Goal: Transaction & Acquisition: Purchase product/service

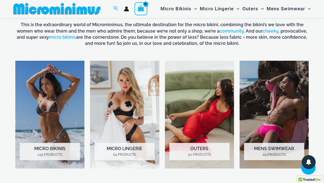
scroll to position [342, 0]
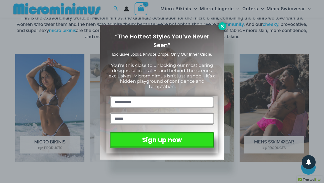
click at [222, 27] on icon at bounding box center [222, 26] width 5 height 5
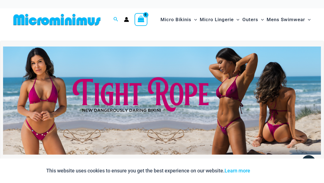
scroll to position [1, 0]
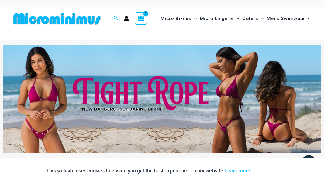
click at [138, 115] on img at bounding box center [162, 99] width 318 height 108
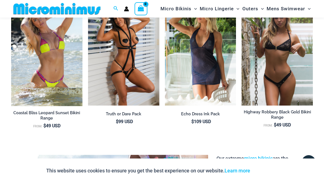
scroll to position [585, 0]
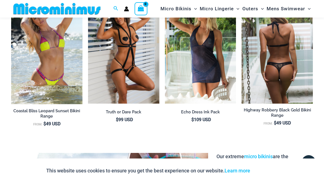
click at [283, 77] on img at bounding box center [277, 50] width 71 height 107
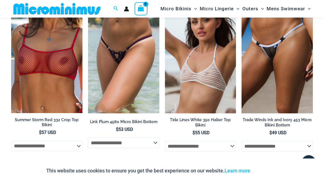
scroll to position [1464, 0]
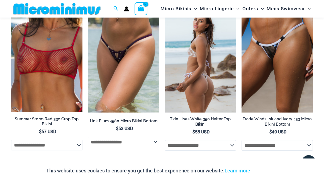
click at [215, 100] on img at bounding box center [200, 59] width 71 height 107
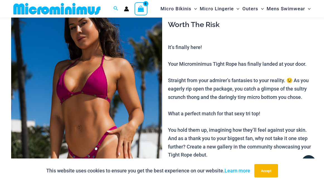
scroll to position [37, 0]
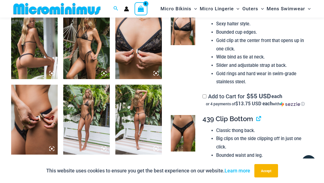
scroll to position [333, 0]
click at [92, 62] on img at bounding box center [86, 44] width 47 height 70
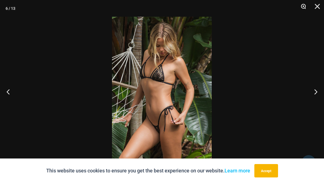
click at [303, 6] on button "Zoom" at bounding box center [302, 8] width 14 height 17
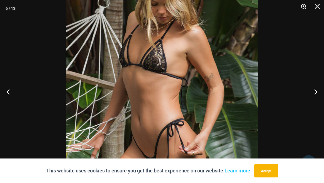
click at [303, 6] on button "Zoom" at bounding box center [302, 8] width 14 height 17
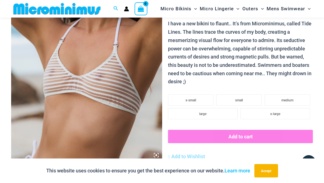
scroll to position [98, 0]
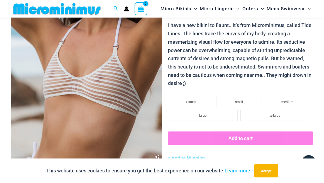
click at [271, 85] on div "Home > Shop > Tide Lines Home / Micro Bikinis / Tide Lines White 350 Halter Top…" at bounding box center [240, 162] width 145 height 452
click at [283, 101] on li "medium" at bounding box center [287, 101] width 45 height 11
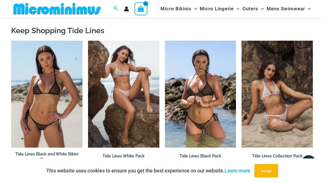
scroll to position [512, 0]
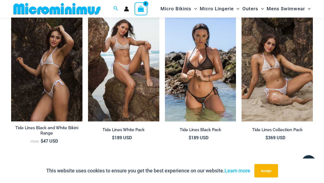
click at [63, 89] on img at bounding box center [46, 68] width 71 height 107
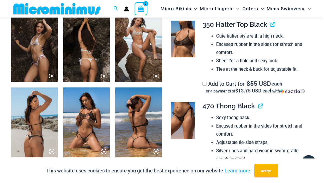
scroll to position [244, 0]
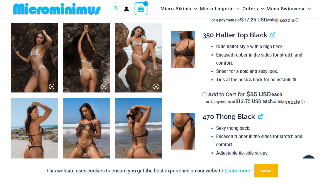
click at [143, 72] on img at bounding box center [138, 58] width 47 height 70
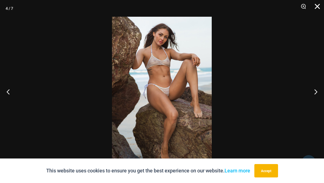
click at [316, 8] on button "Close" at bounding box center [316, 8] width 14 height 17
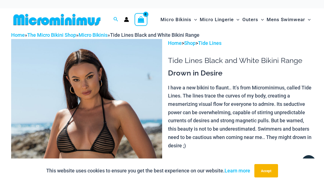
scroll to position [0, 0]
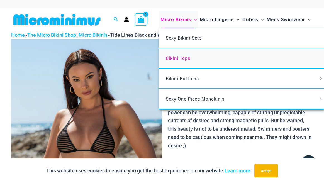
click at [174, 59] on span "Bikini Tops" at bounding box center [178, 58] width 25 height 6
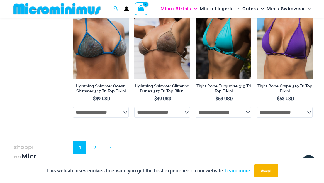
scroll to position [1224, 0]
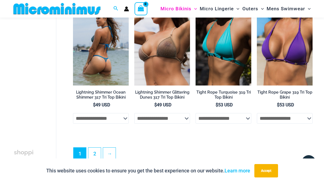
click at [110, 60] on img at bounding box center [101, 44] width 56 height 84
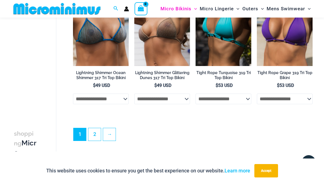
scroll to position [1271, 0]
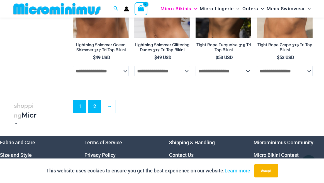
click at [96, 100] on link "2" at bounding box center [94, 106] width 13 height 13
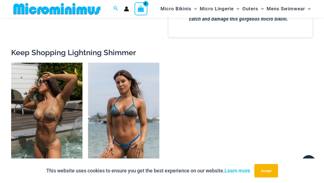
scroll to position [608, 0]
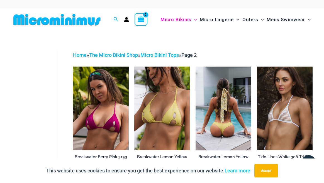
click at [215, 89] on img at bounding box center [224, 109] width 56 height 84
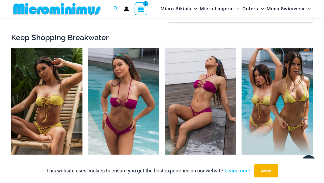
scroll to position [434, 0]
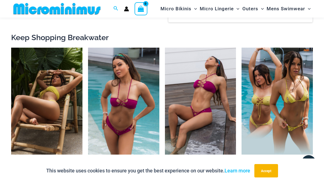
click at [48, 85] on img at bounding box center [46, 101] width 71 height 107
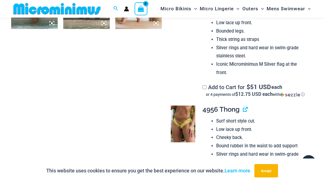
scroll to position [383, 0]
click at [186, 107] on img at bounding box center [183, 123] width 25 height 37
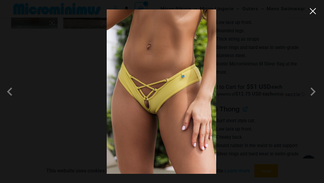
click at [312, 12] on button "Close" at bounding box center [313, 11] width 8 height 8
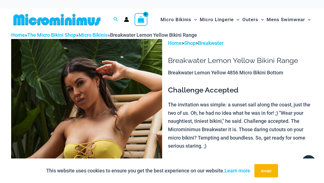
scroll to position [0, 0]
